Goal: Find specific page/section: Find specific page/section

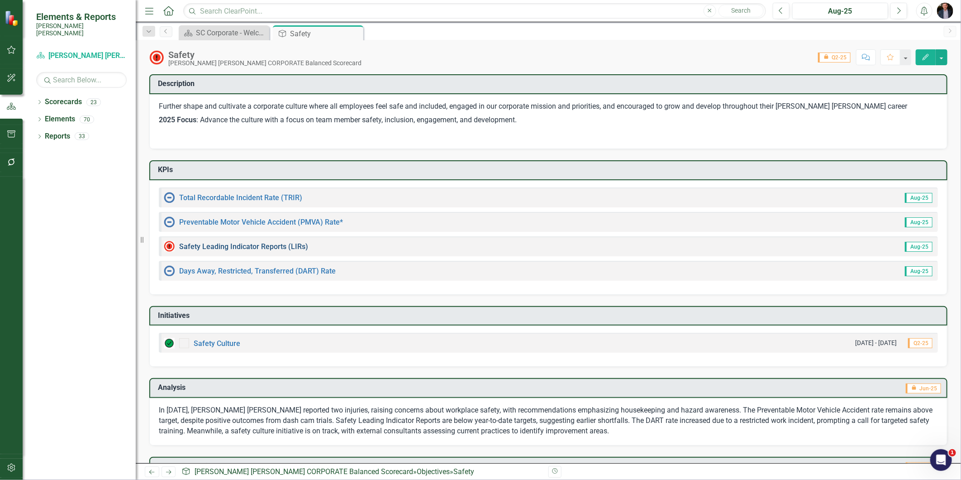
click at [292, 246] on link "Safety Leading Indicator Reports (LIRs)" at bounding box center [243, 246] width 129 height 9
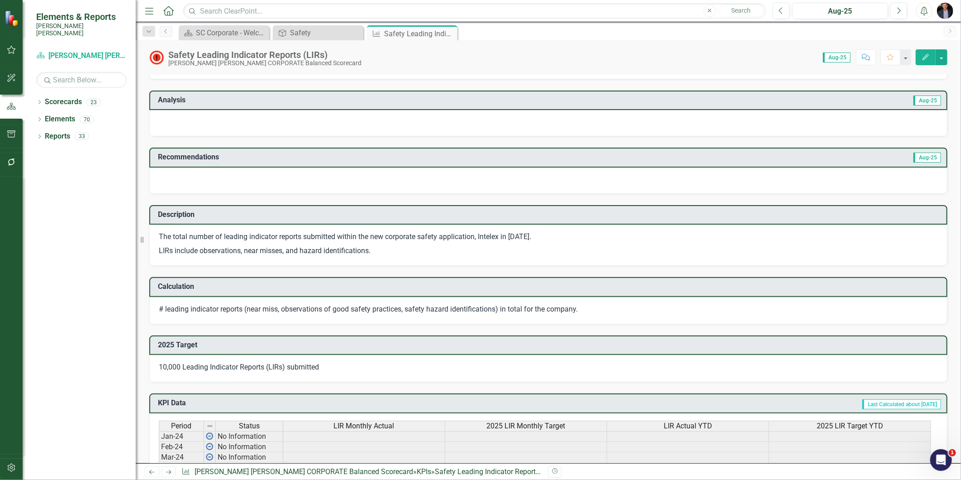
scroll to position [100, 0]
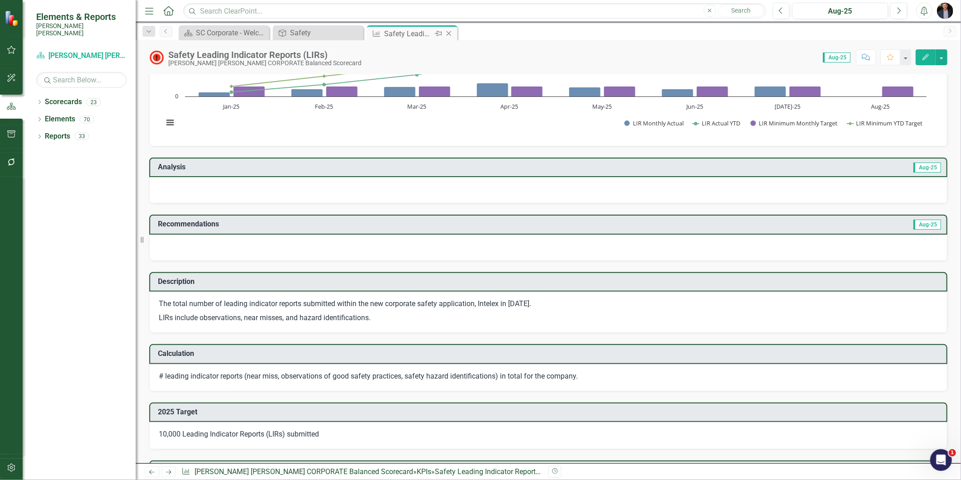
click at [446, 32] on icon "Close" at bounding box center [448, 33] width 9 height 7
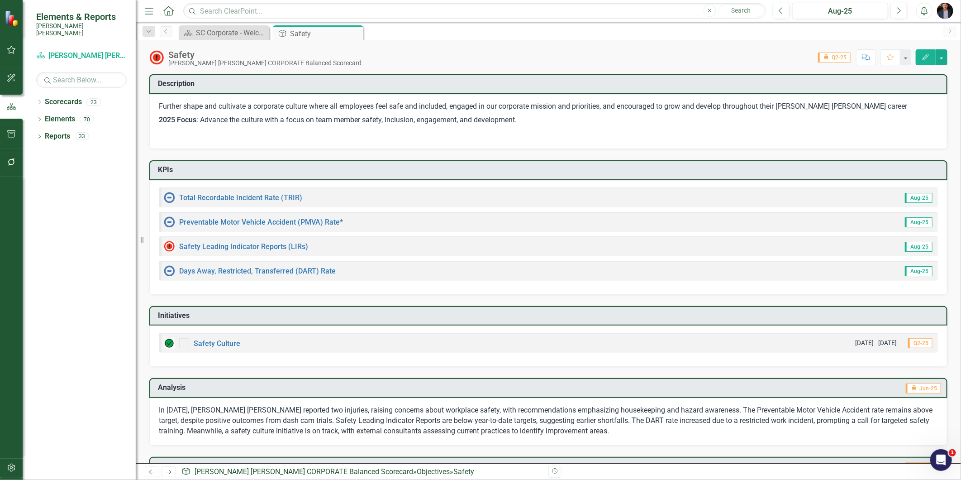
drag, startPoint x: 356, startPoint y: 34, endPoint x: 387, endPoint y: 31, distance: 31.9
click at [0, 0] on icon at bounding box center [0, 0] width 0 height 0
